Goal: Use online tool/utility: Utilize a website feature to perform a specific function

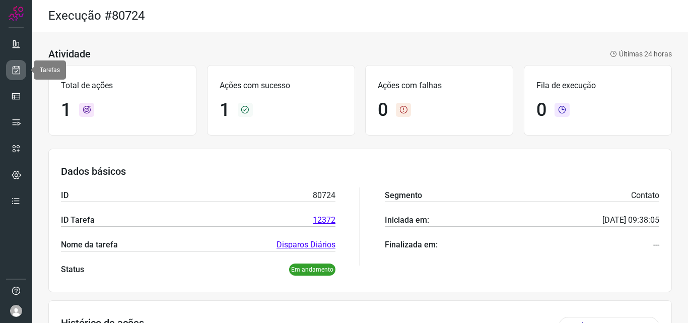
click at [18, 68] on icon at bounding box center [16, 70] width 11 height 10
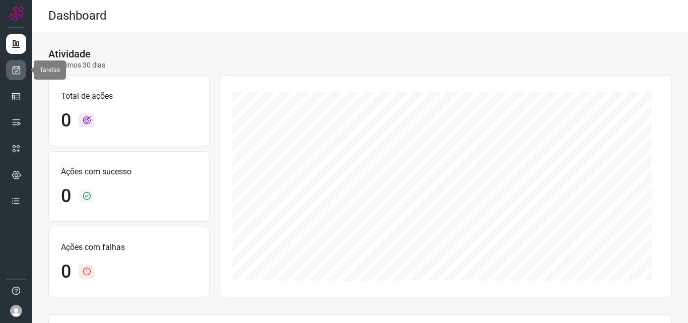
click at [20, 73] on icon at bounding box center [16, 70] width 11 height 10
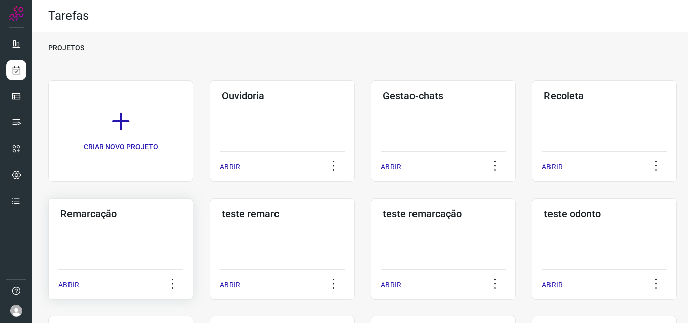
click at [210, 233] on div "Remarcação ABRIR" at bounding box center [282, 249] width 145 height 102
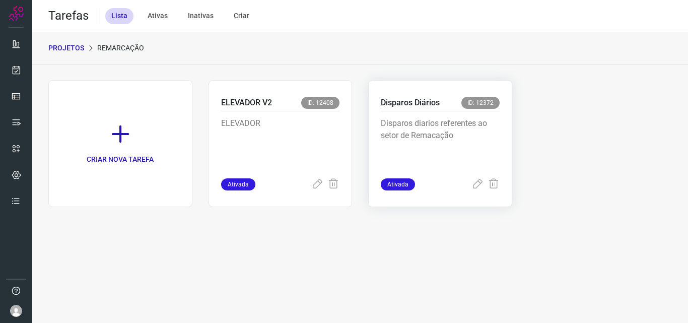
click at [468, 129] on p "Disparos diarios referentes ao setor de Remacação" at bounding box center [440, 142] width 119 height 50
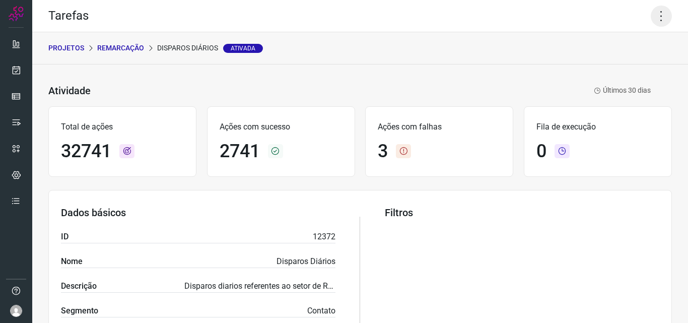
click at [658, 17] on icon at bounding box center [661, 16] width 21 height 21
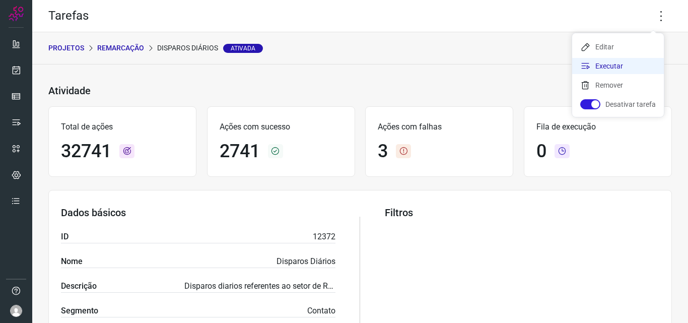
click at [629, 62] on li "Executar" at bounding box center [618, 66] width 92 height 16
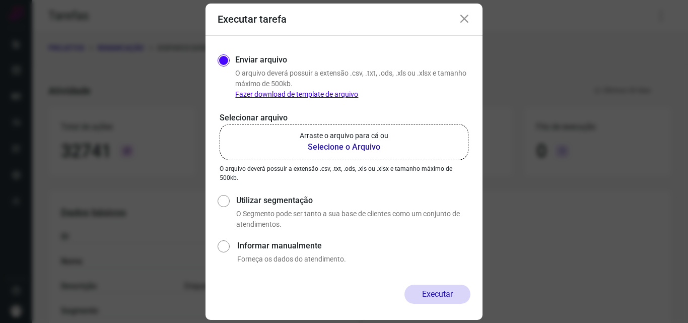
click at [368, 147] on b "Selecione o Arquivo" at bounding box center [344, 147] width 89 height 12
click at [0, 0] on input "Arraste o arquivo para cá ou Selecione o Arquivo" at bounding box center [0, 0] width 0 height 0
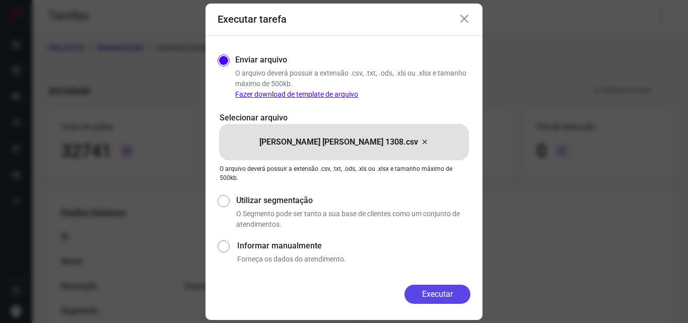
click at [453, 297] on button "Executar" at bounding box center [438, 294] width 66 height 19
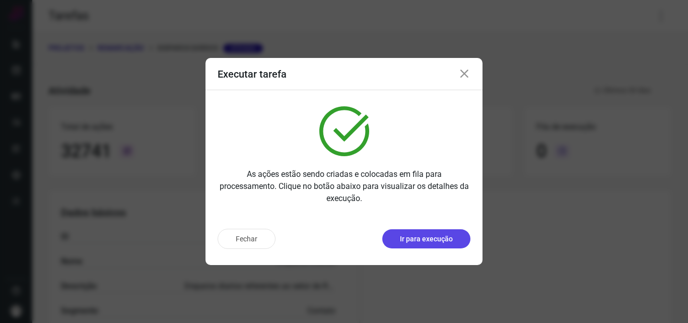
click at [433, 234] on p "Ir para execução" at bounding box center [426, 239] width 53 height 11
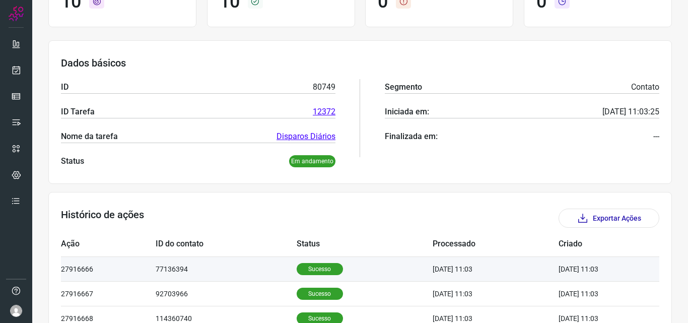
scroll to position [202, 0]
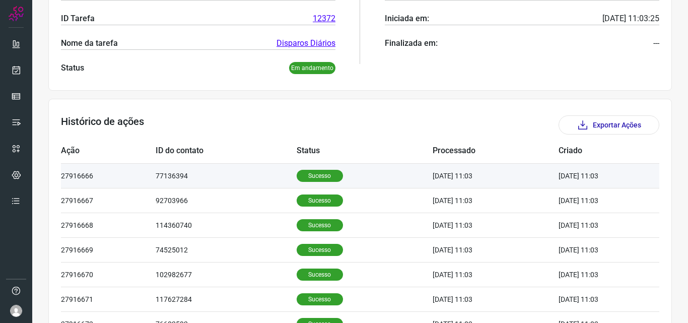
click at [311, 177] on p "Sucesso" at bounding box center [320, 176] width 46 height 12
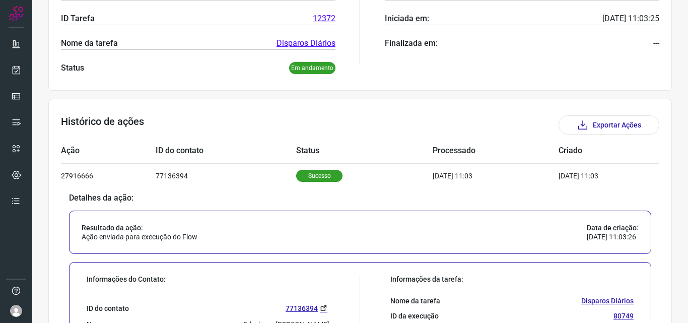
scroll to position [302, 0]
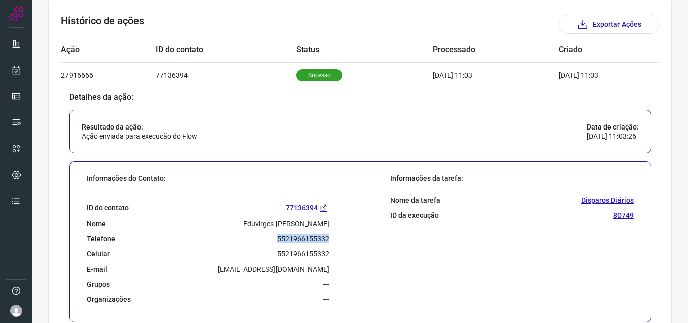
drag, startPoint x: 276, startPoint y: 239, endPoint x: 329, endPoint y: 242, distance: 52.5
click at [329, 242] on div "Informações do Contato: ID do contato 77136394 Nome Eduvirges Alves Braga Telef…" at bounding box center [221, 242] width 279 height 136
copy p "5521966155332"
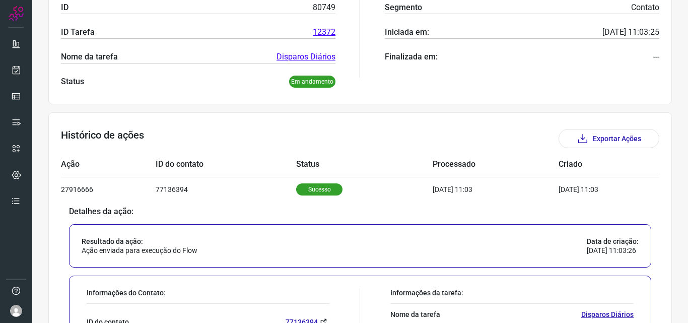
scroll to position [0, 0]
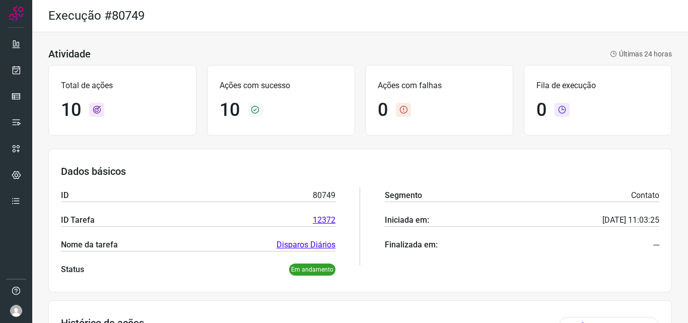
click at [313, 31] on div "Execução #80749" at bounding box center [360, 16] width 656 height 32
click at [269, 13] on div "Execução #80749" at bounding box center [360, 16] width 656 height 32
click at [497, 19] on div "Execução #80749" at bounding box center [360, 16] width 656 height 32
